Goal: Task Accomplishment & Management: Manage account settings

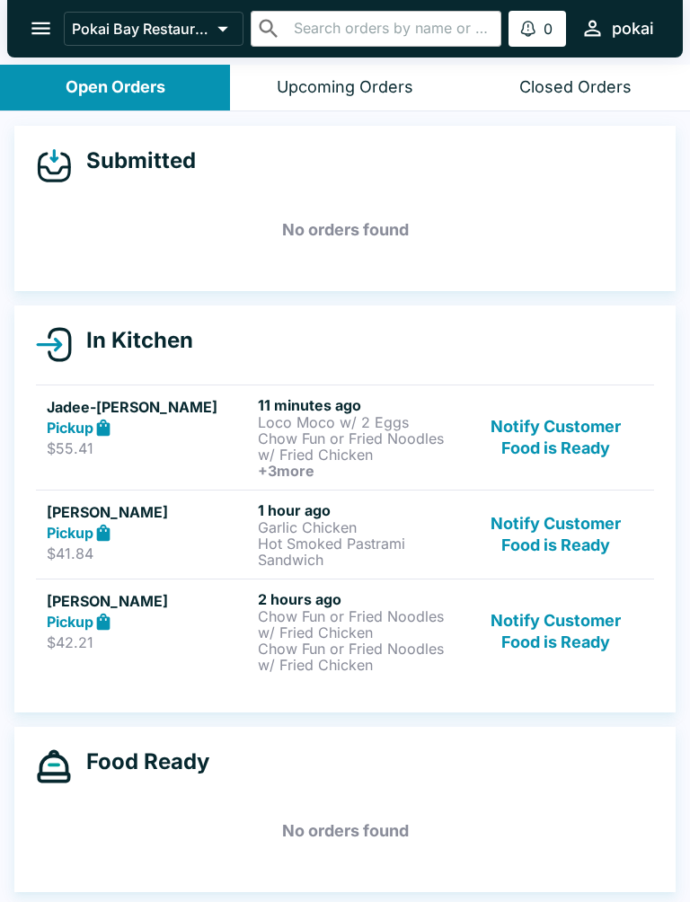
scroll to position [3, 0]
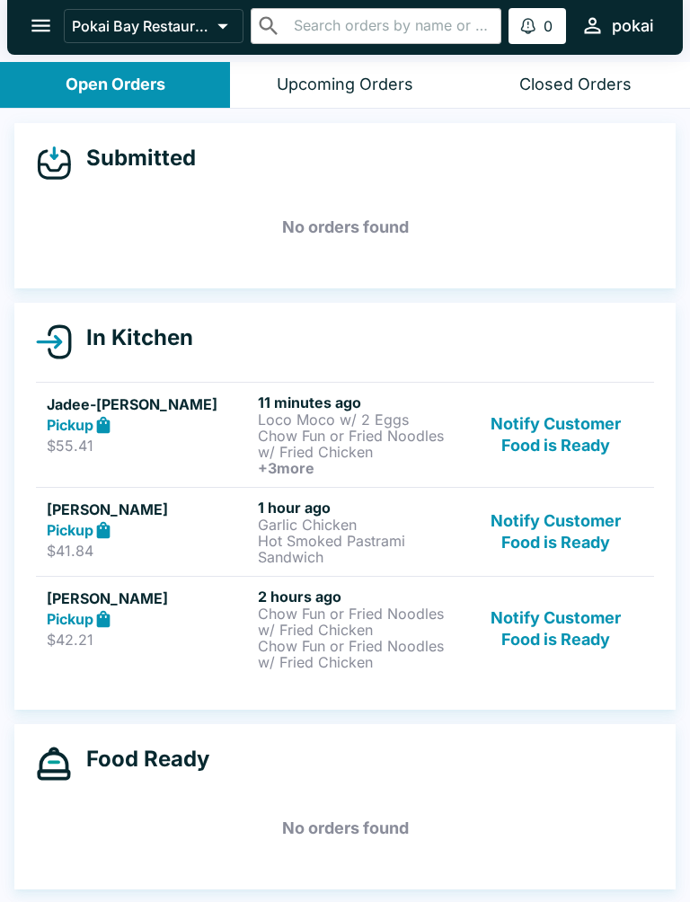
click at [599, 442] on button "Notify Customer Food is Ready" at bounding box center [556, 435] width 174 height 83
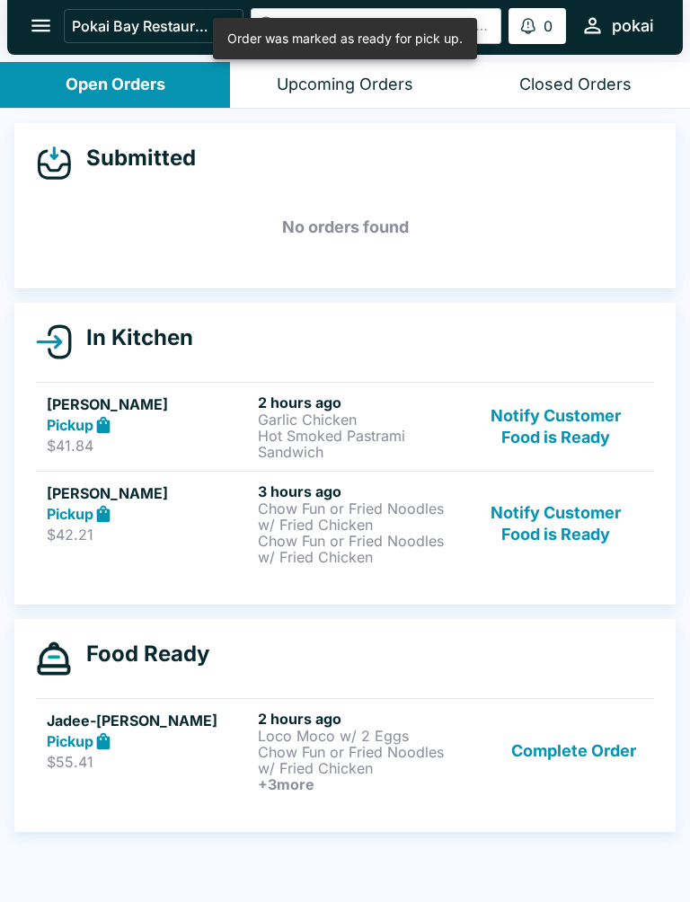
click at [587, 442] on button "Notify Customer Food is Ready" at bounding box center [556, 427] width 174 height 66
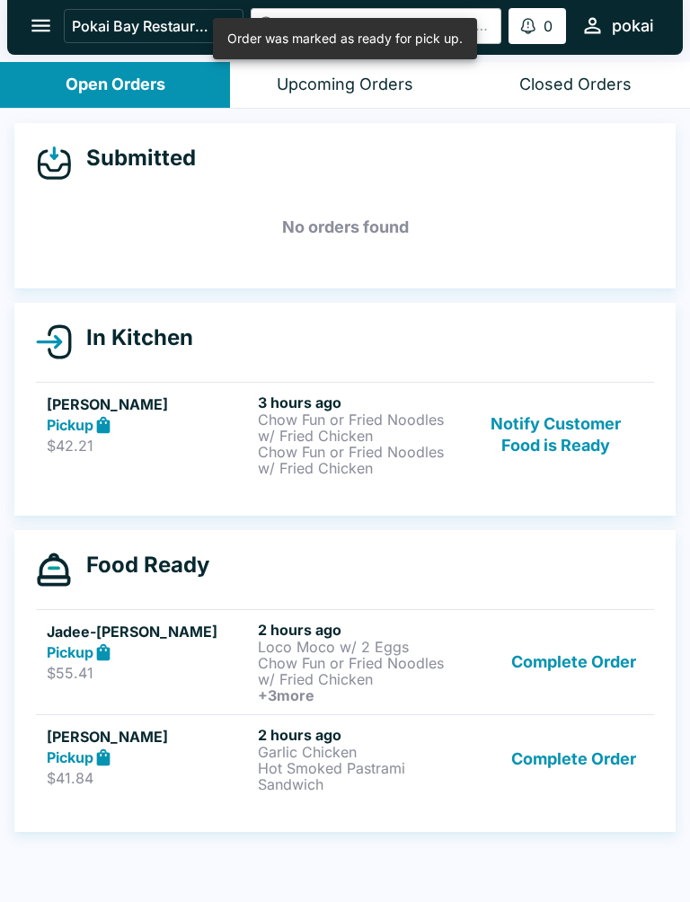
click at [588, 449] on button "Notify Customer Food is Ready" at bounding box center [556, 435] width 174 height 83
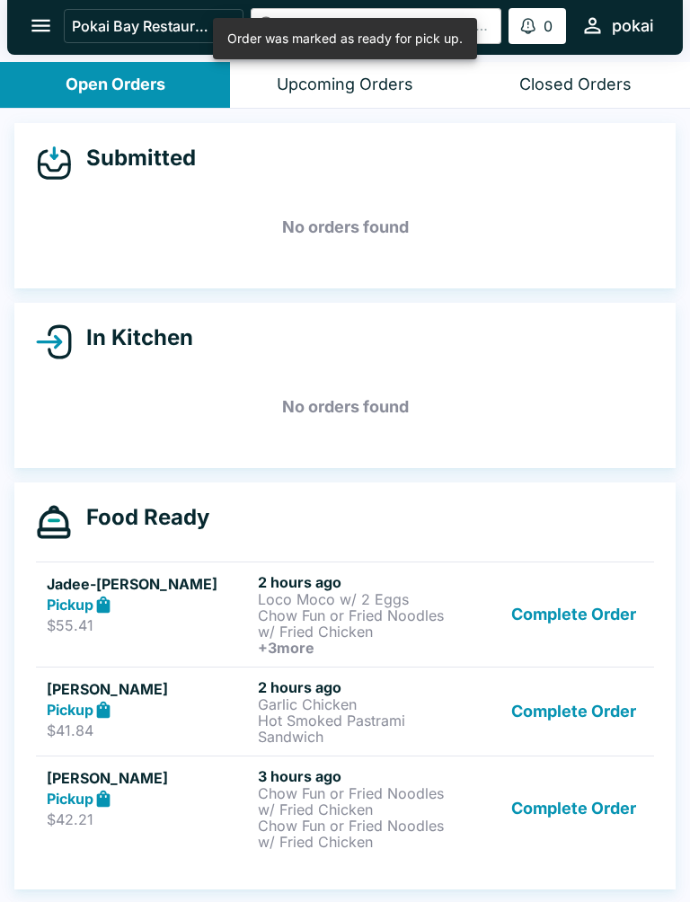
click at [588, 636] on button "Complete Order" at bounding box center [573, 614] width 139 height 83
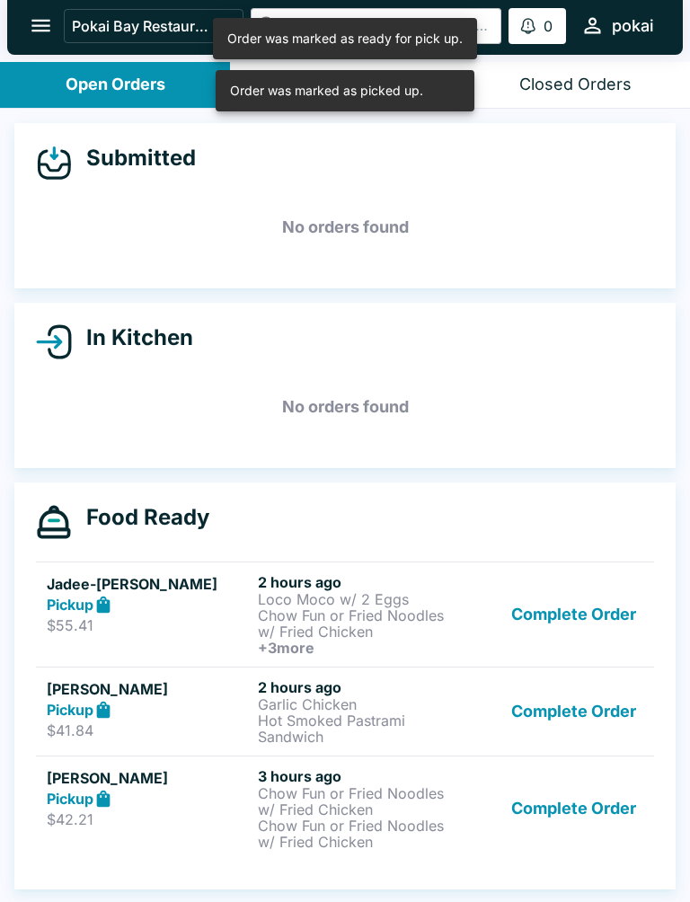
click at [581, 616] on button "Complete Order" at bounding box center [573, 614] width 139 height 83
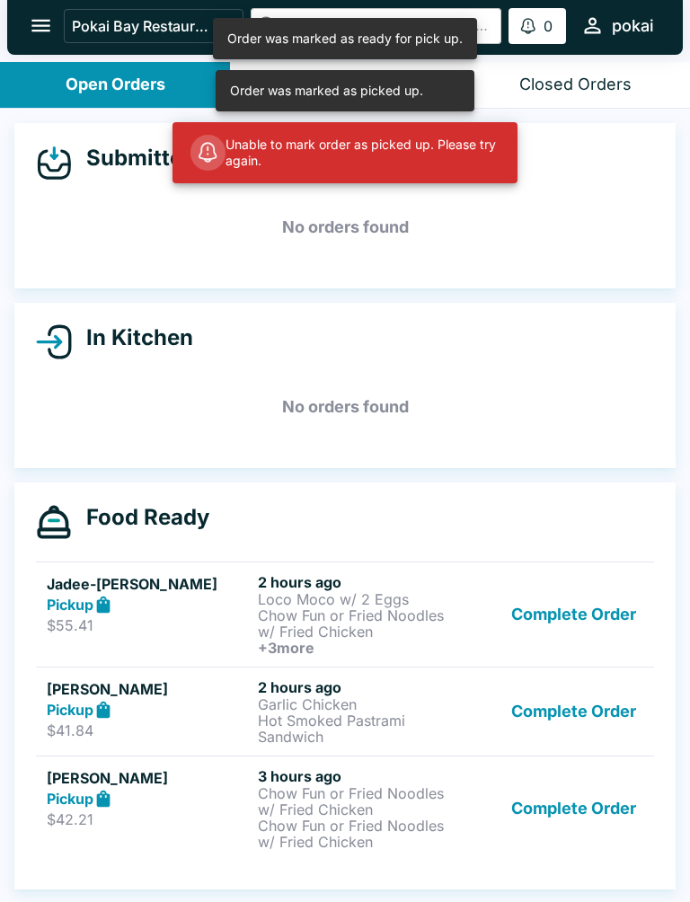
click at [583, 712] on button "Complete Order" at bounding box center [573, 711] width 139 height 66
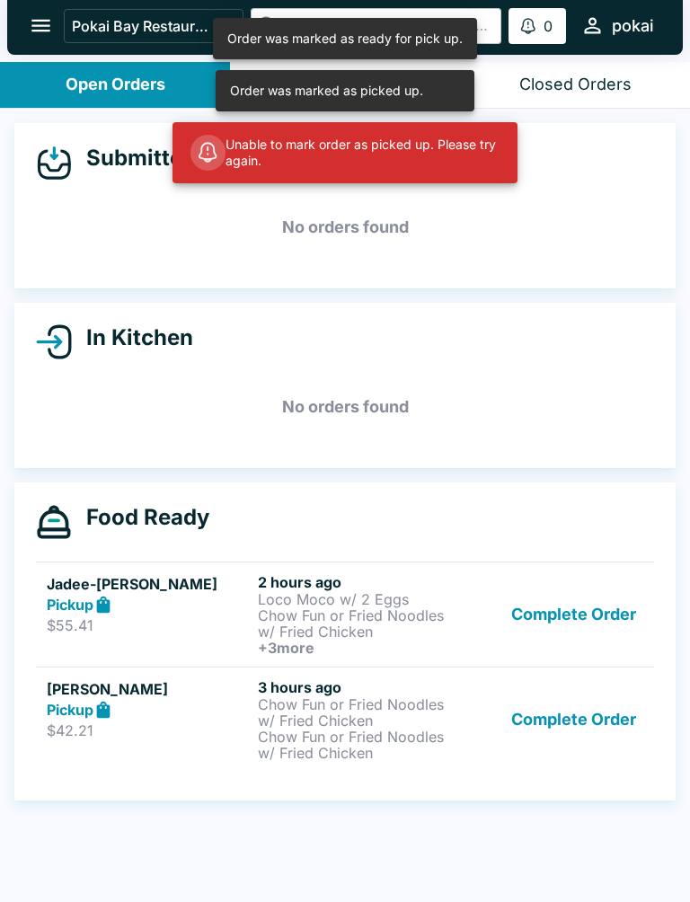
click at [614, 736] on button "Complete Order" at bounding box center [573, 719] width 139 height 83
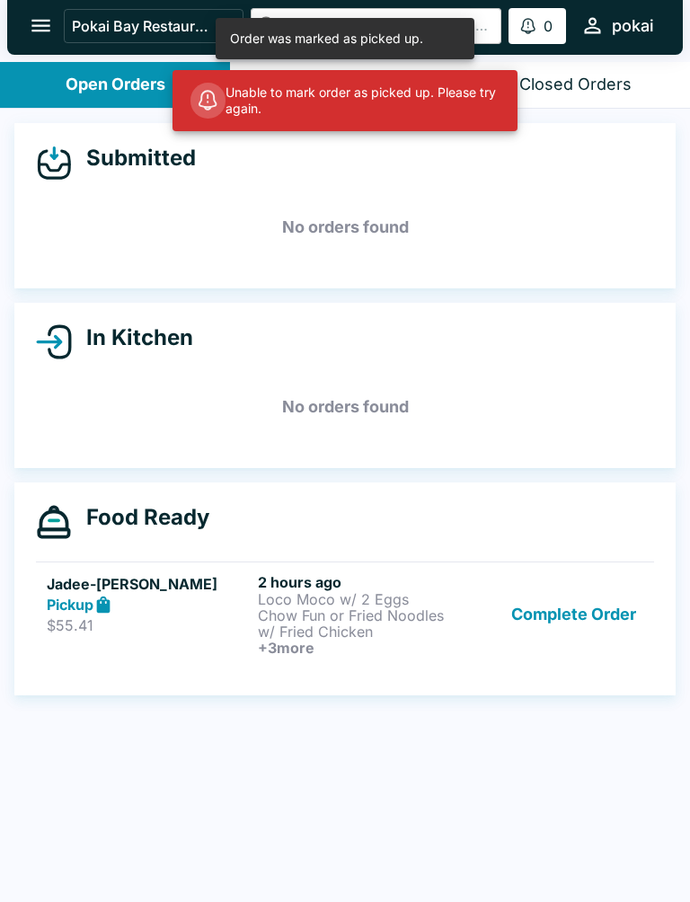
scroll to position [0, 0]
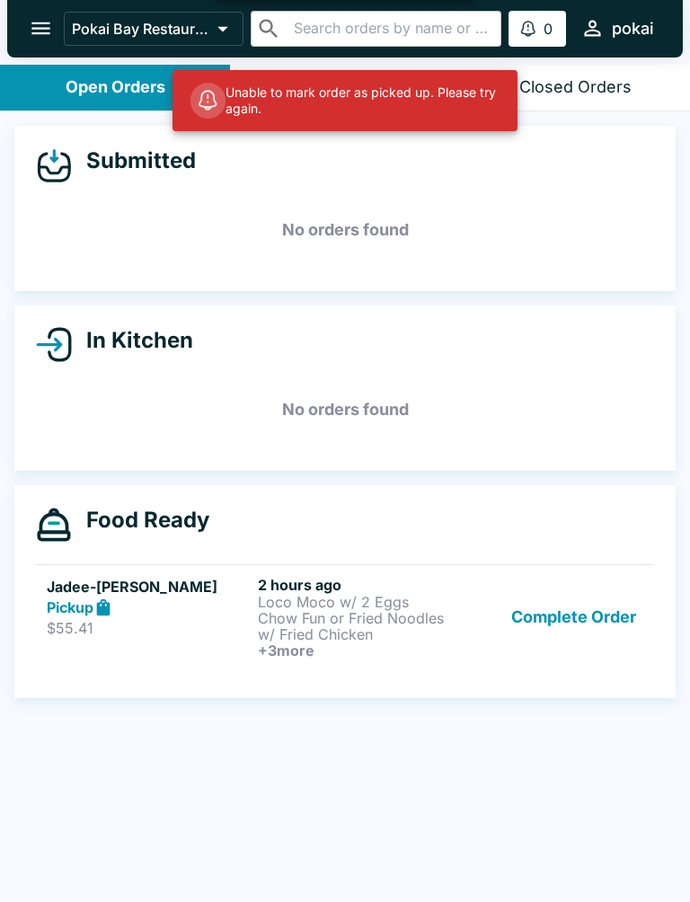
click at [594, 615] on button "Complete Order" at bounding box center [573, 617] width 139 height 83
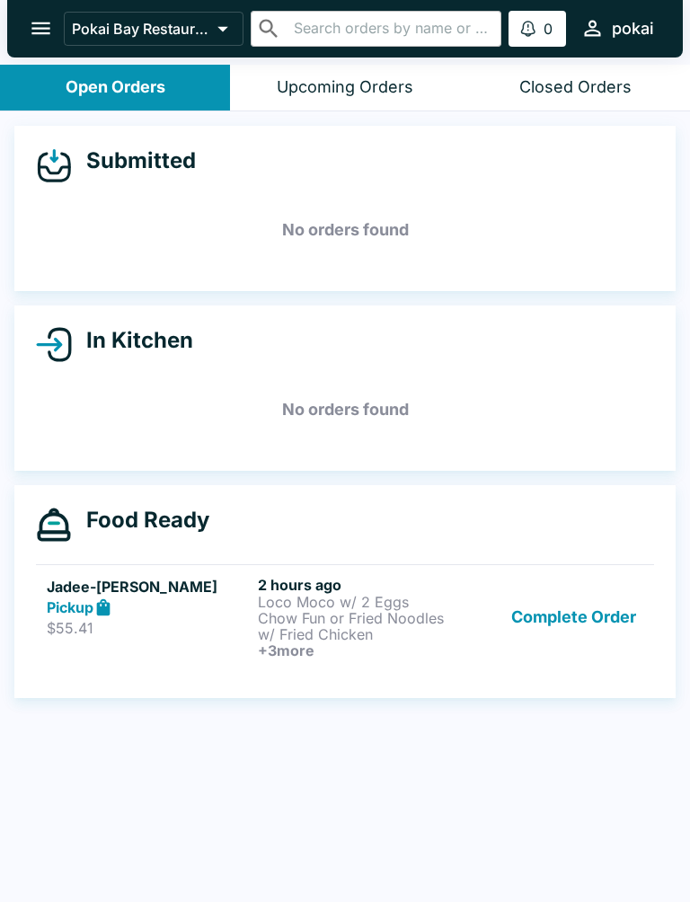
click at [482, 602] on div "Complete Order" at bounding box center [556, 617] width 174 height 83
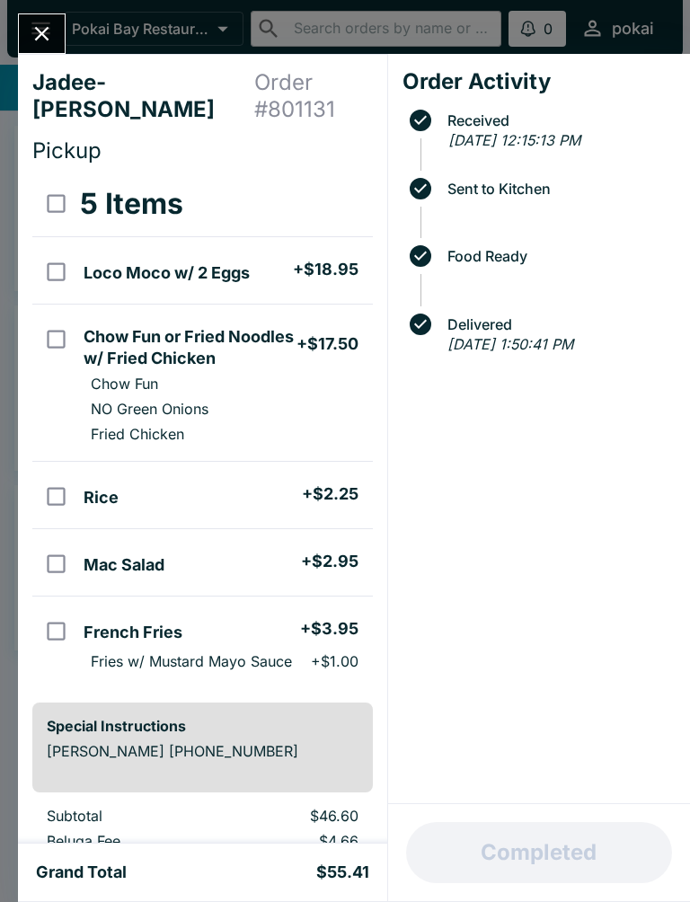
click at [637, 756] on div "Order Activity Received [DATE] 12:15:13 PM Sent to Kitchen Food Ready Delivered…" at bounding box center [539, 429] width 302 height 750
click at [26, 19] on button "Close" at bounding box center [42, 33] width 46 height 39
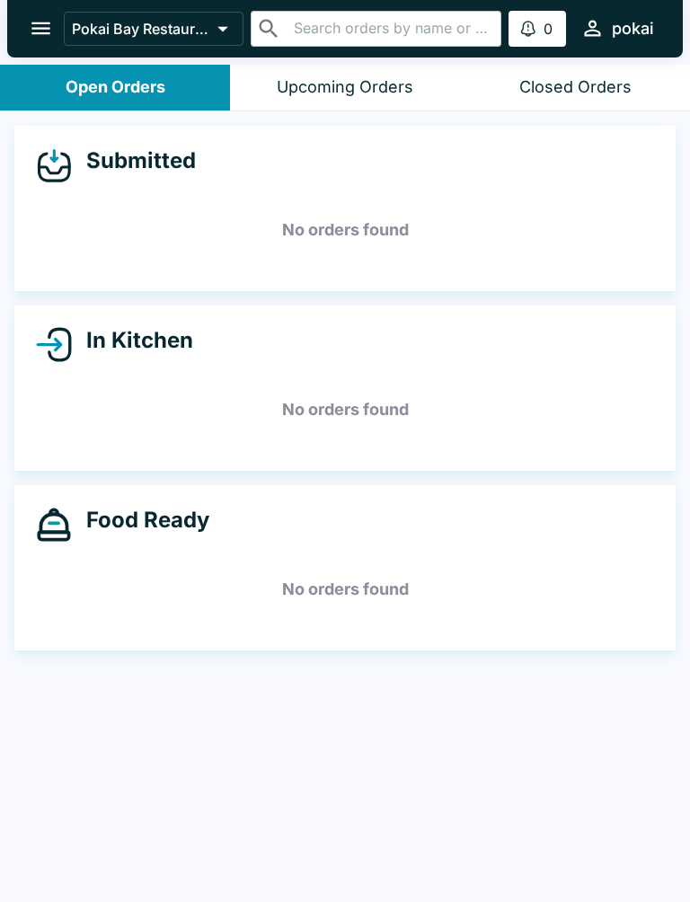
click at [619, 85] on div "Closed Orders" at bounding box center [575, 87] width 112 height 21
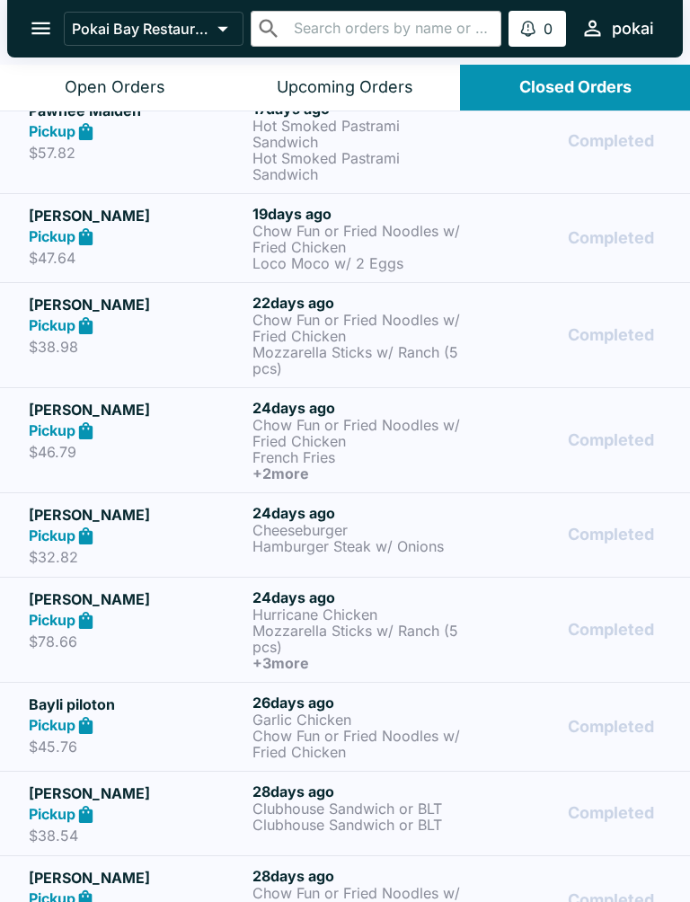
scroll to position [1061, 0]
